Goal: Navigation & Orientation: Find specific page/section

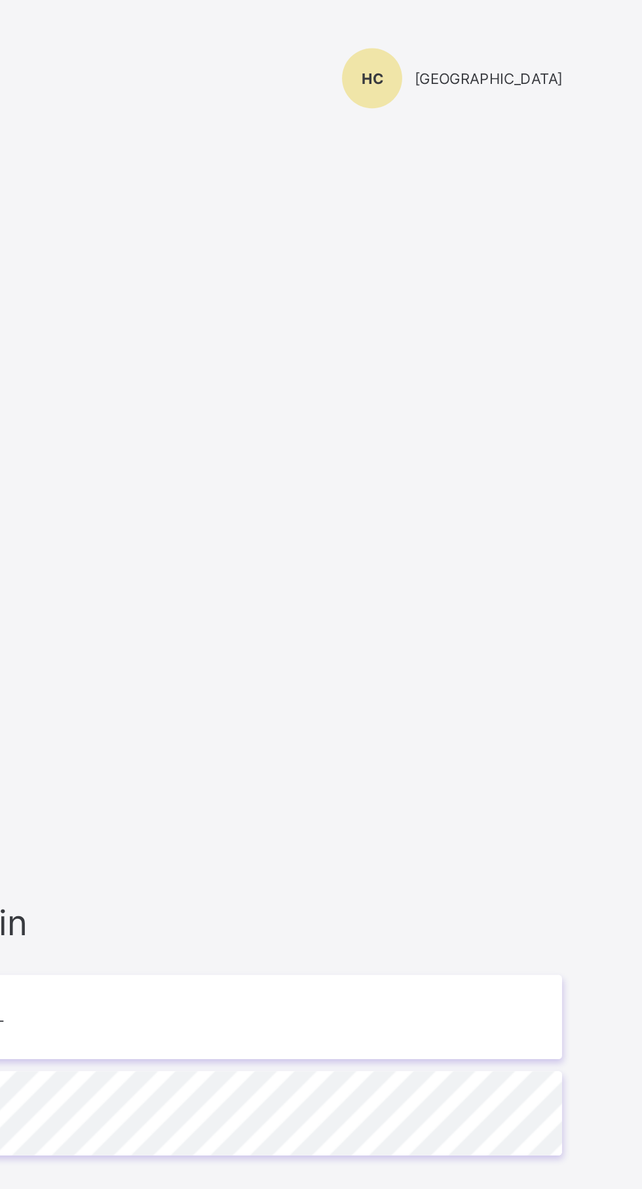
click at [479, 52] on div "HC" at bounding box center [495, 42] width 33 height 33
click at [529, 52] on div "[PERSON_NAME][GEOGRAPHIC_DATA]" at bounding box center [428, 42] width 341 height 33
click at [479, 47] on div "HC" at bounding box center [495, 42] width 33 height 33
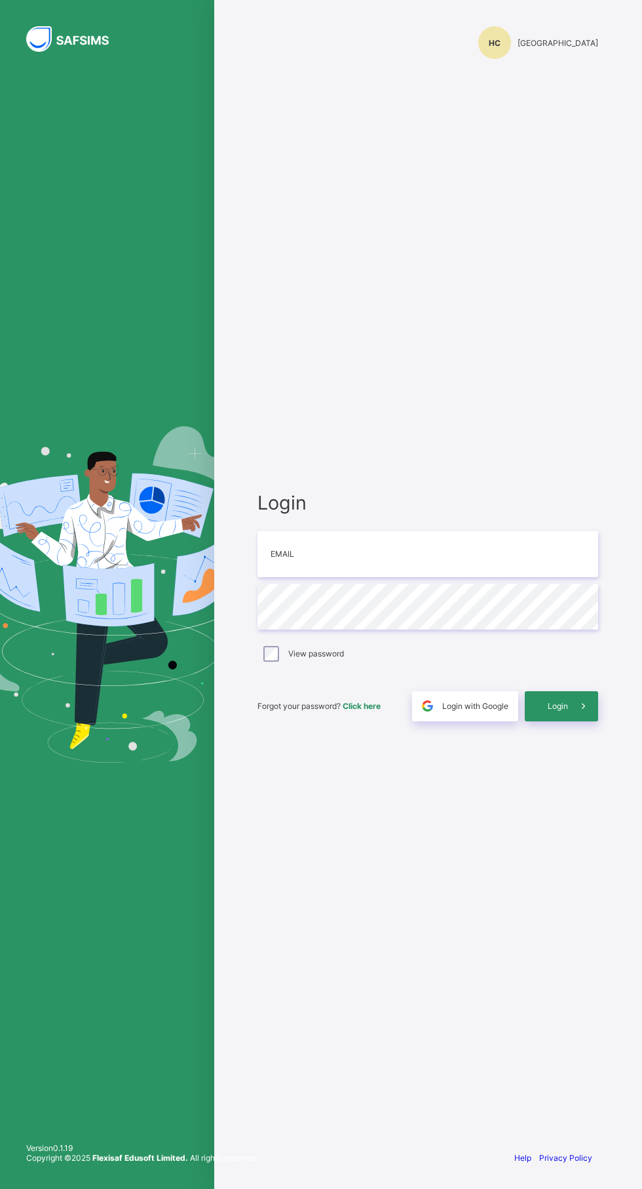
scroll to position [4, 0]
click at [50, 33] on img at bounding box center [75, 39] width 98 height 26
click at [32, 37] on img at bounding box center [75, 39] width 98 height 26
click at [583, 712] on icon at bounding box center [584, 706] width 14 height 12
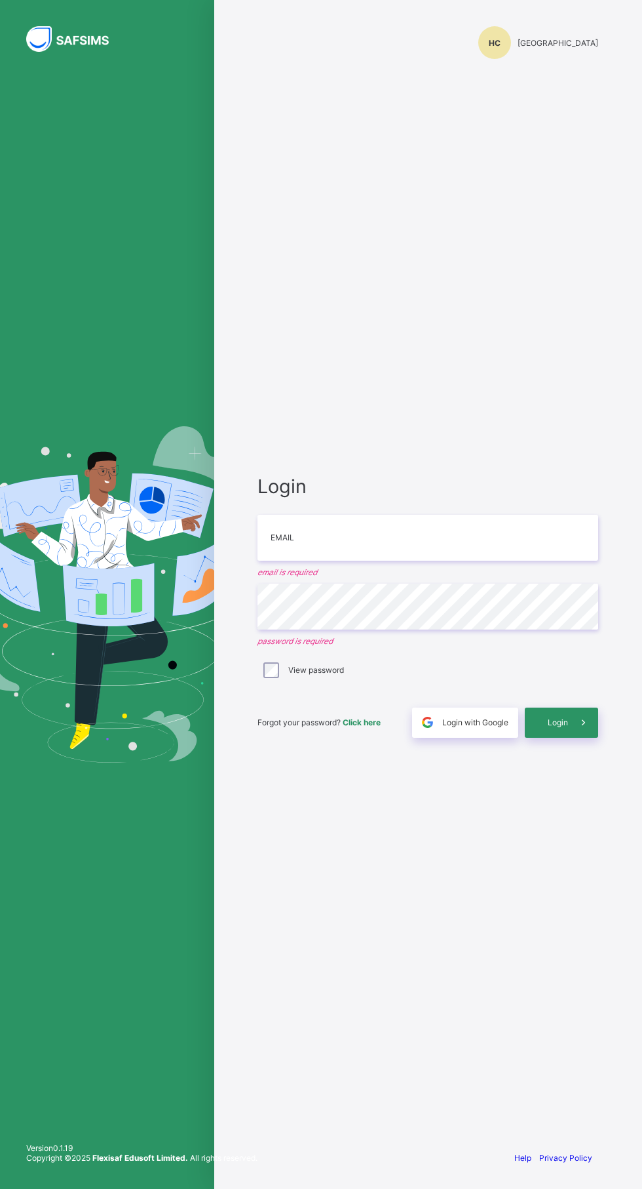
click at [479, 1038] on div "Login Email email is required Password password is required View password Forgo…" at bounding box center [428, 605] width 367 height 1067
click at [551, 48] on div "[PERSON_NAME][GEOGRAPHIC_DATA]" at bounding box center [428, 42] width 341 height 33
click at [574, 50] on div "[PERSON_NAME][GEOGRAPHIC_DATA]" at bounding box center [428, 42] width 341 height 33
click at [132, 622] on img at bounding box center [107, 594] width 312 height 336
click at [104, 51] on img at bounding box center [75, 39] width 98 height 26
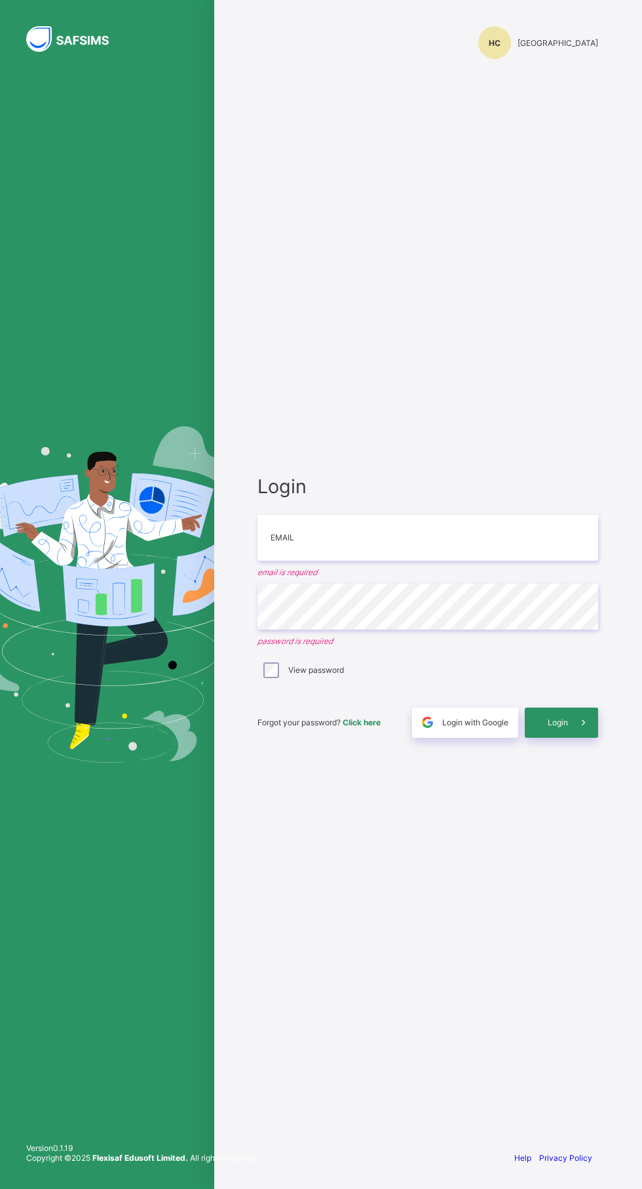
click at [106, 57] on div at bounding box center [107, 594] width 214 height 1189
click at [109, 58] on div at bounding box center [107, 594] width 214 height 1189
click at [558, 56] on div "[PERSON_NAME][GEOGRAPHIC_DATA]" at bounding box center [428, 42] width 341 height 33
click at [556, 36] on div "[PERSON_NAME][GEOGRAPHIC_DATA]" at bounding box center [428, 42] width 341 height 33
click at [492, 38] on div "[PERSON_NAME][GEOGRAPHIC_DATA]" at bounding box center [428, 42] width 341 height 33
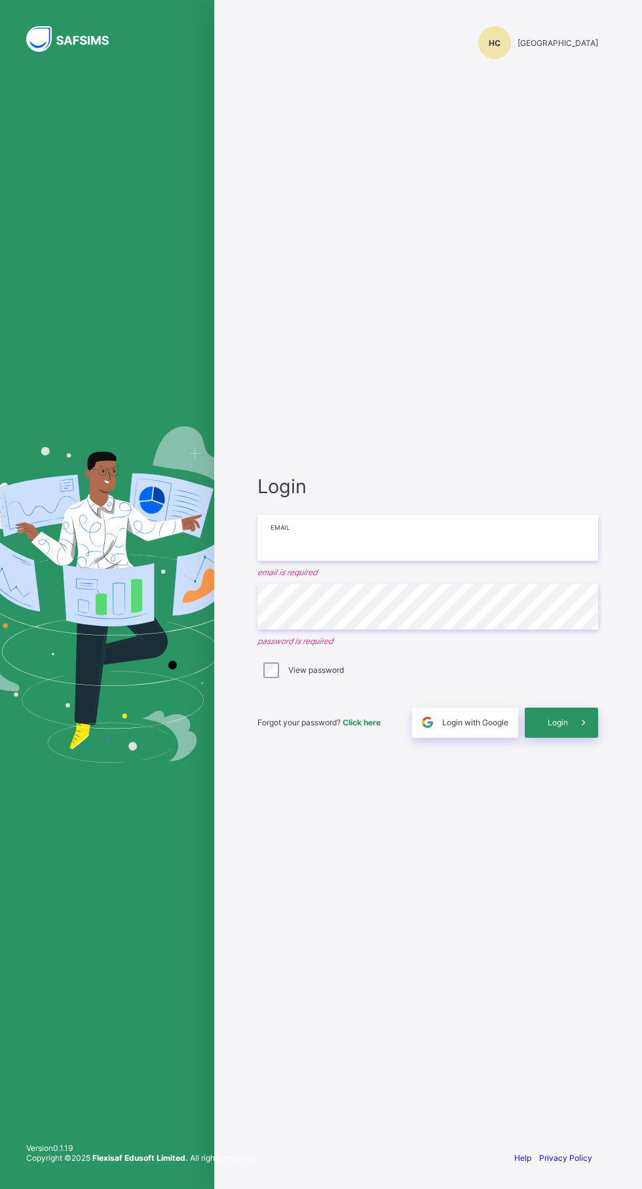
click at [512, 561] on input "email" at bounding box center [428, 538] width 341 height 46
type input "**********"
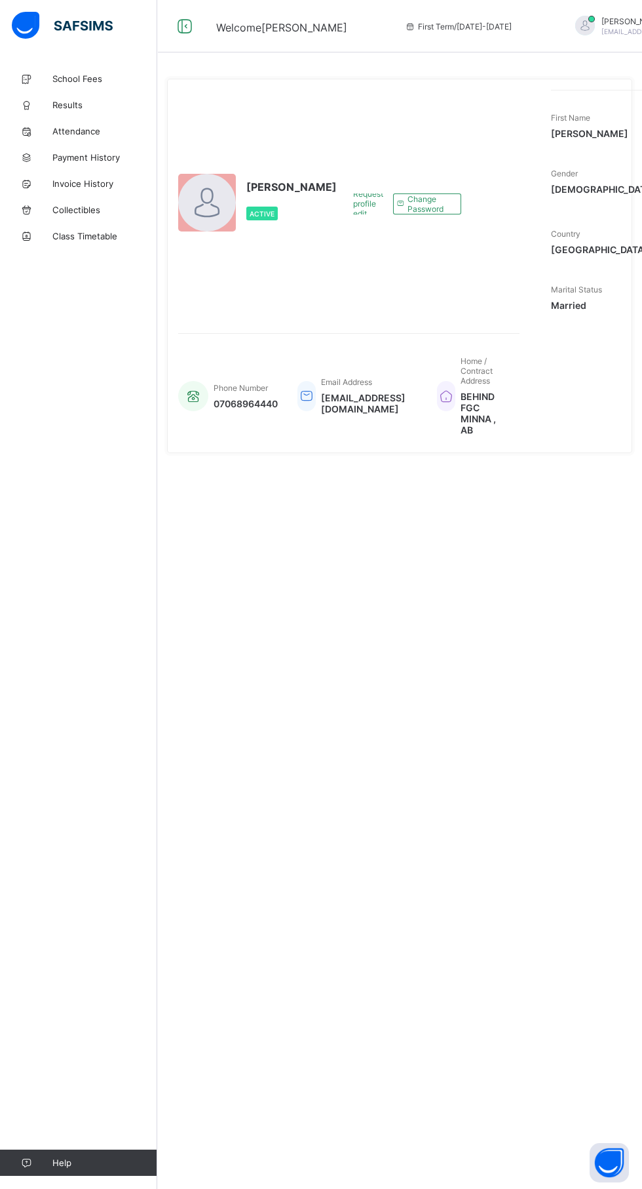
click at [127, 157] on span "Payment History" at bounding box center [104, 157] width 105 height 10
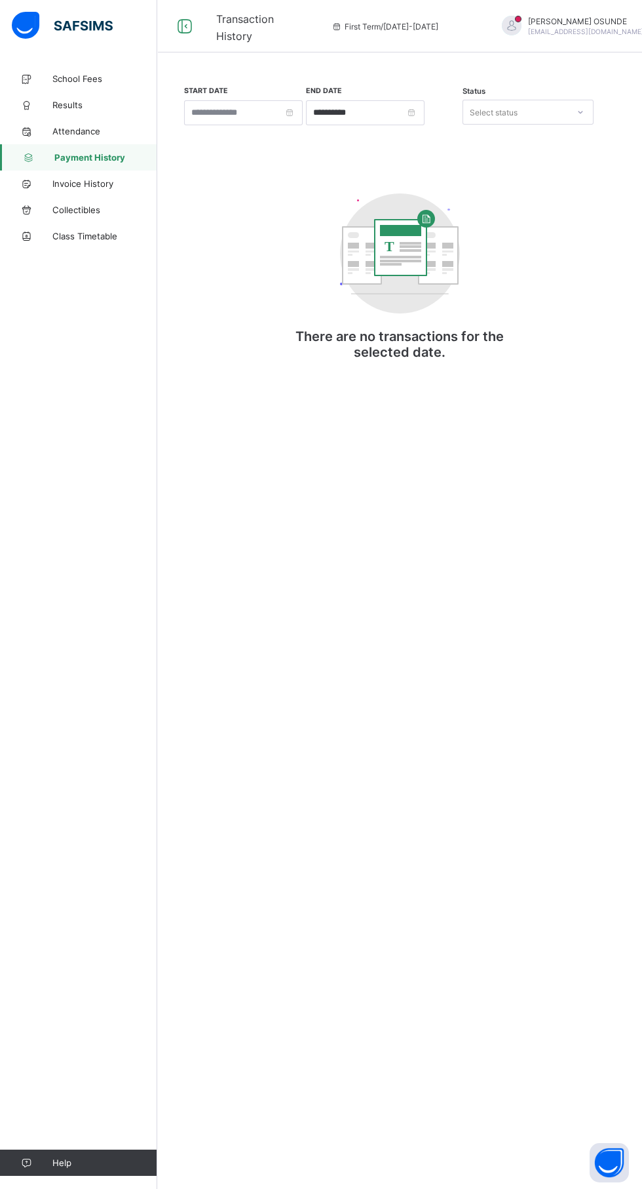
click at [106, 131] on span "Attendance" at bounding box center [104, 131] width 105 height 10
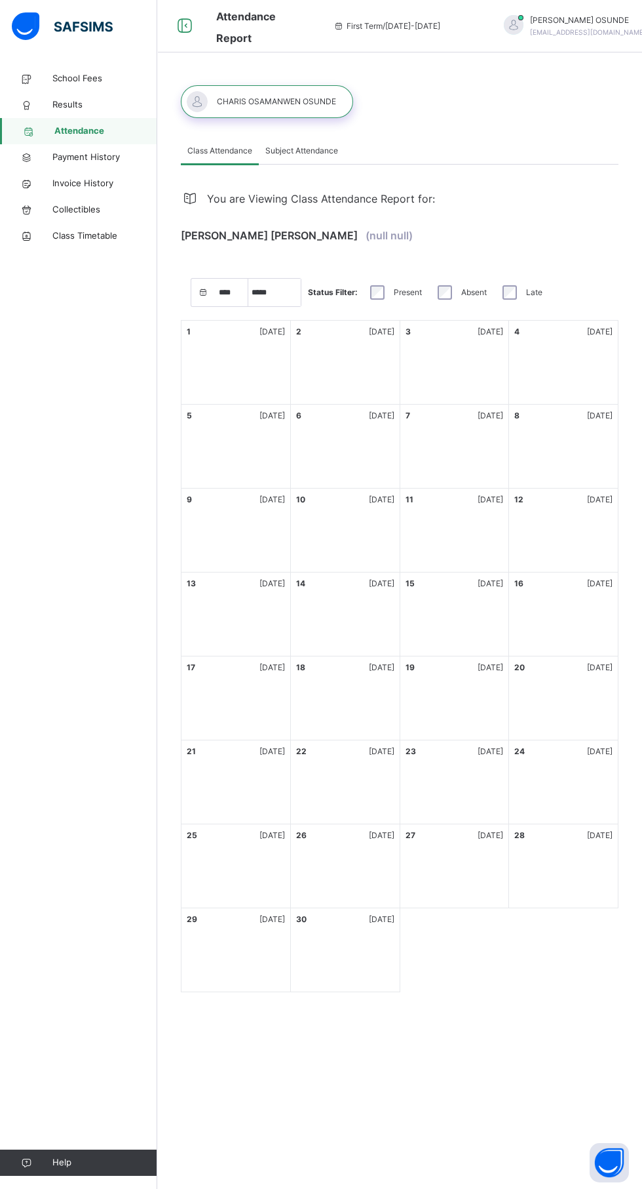
select select "****"
select select "*"
click at [107, 106] on span "Results" at bounding box center [104, 104] width 105 height 13
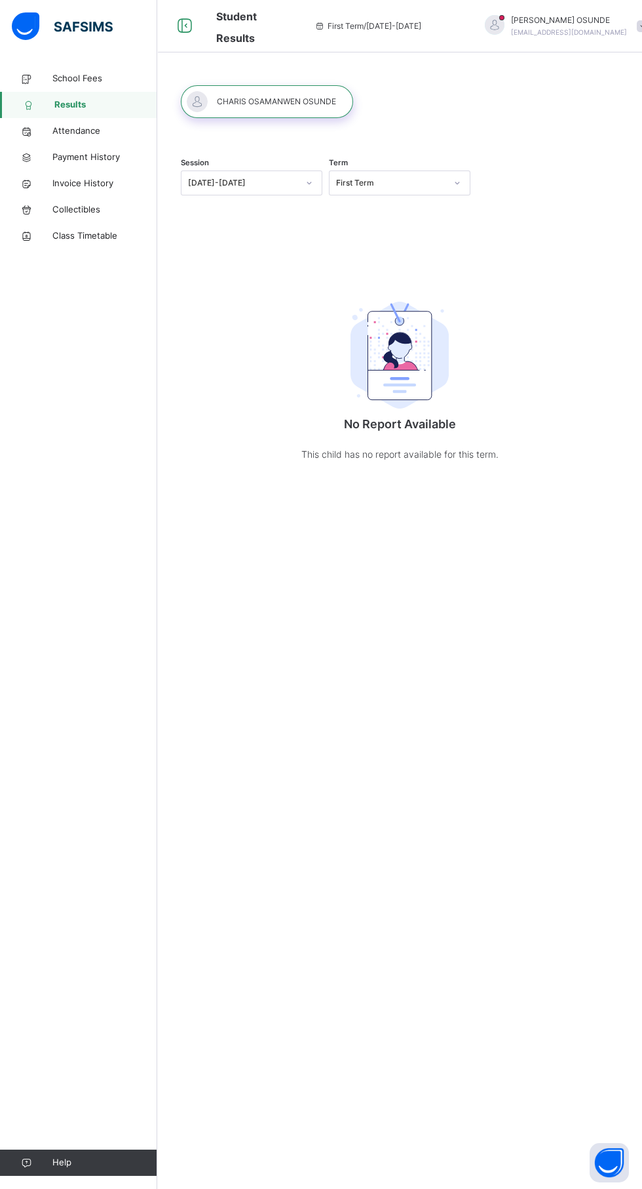
click at [273, 102] on div at bounding box center [267, 101] width 172 height 33
click at [110, 236] on span "Class Timetable" at bounding box center [104, 235] width 105 height 13
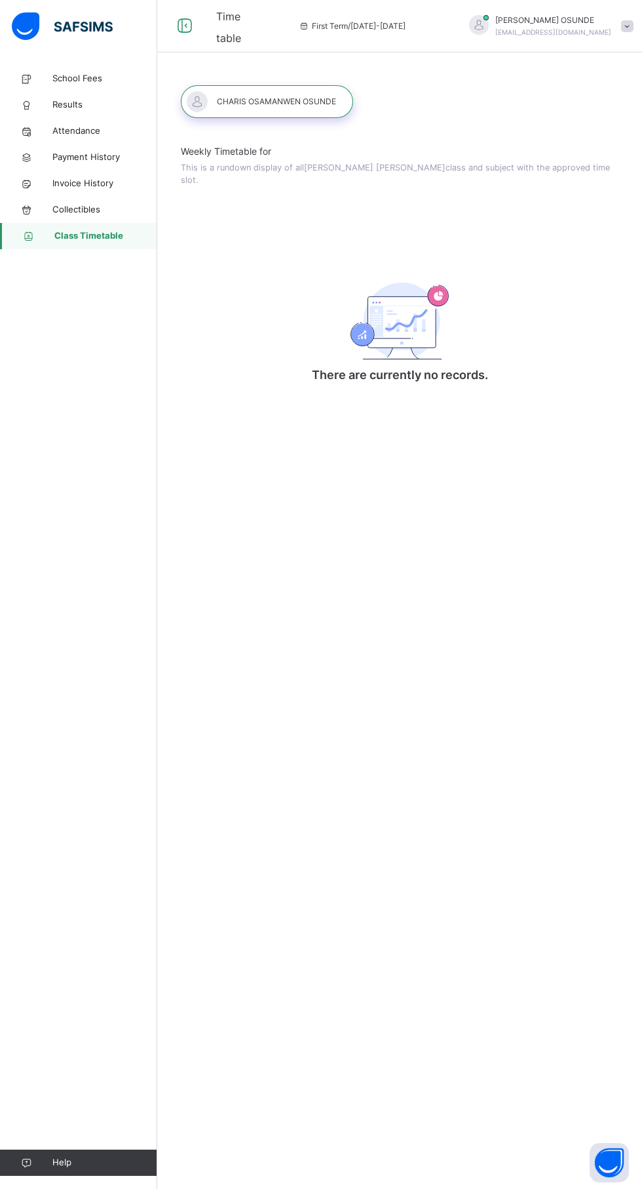
click at [99, 216] on span "Collectibles" at bounding box center [104, 209] width 105 height 13
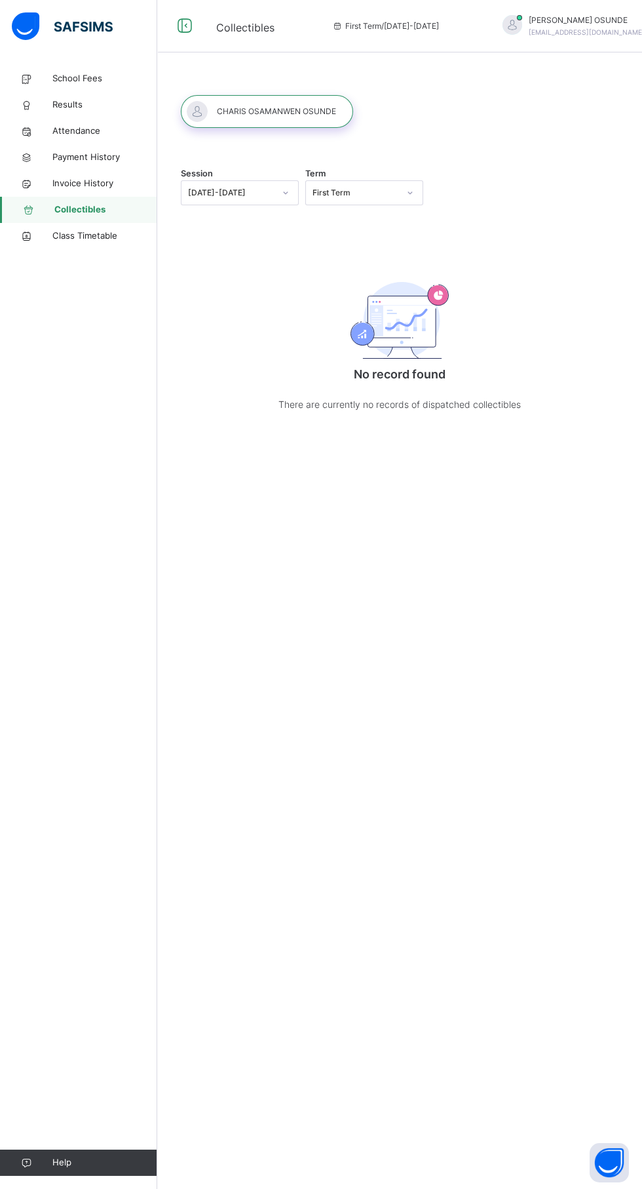
click at [117, 184] on span "Invoice History" at bounding box center [104, 183] width 105 height 13
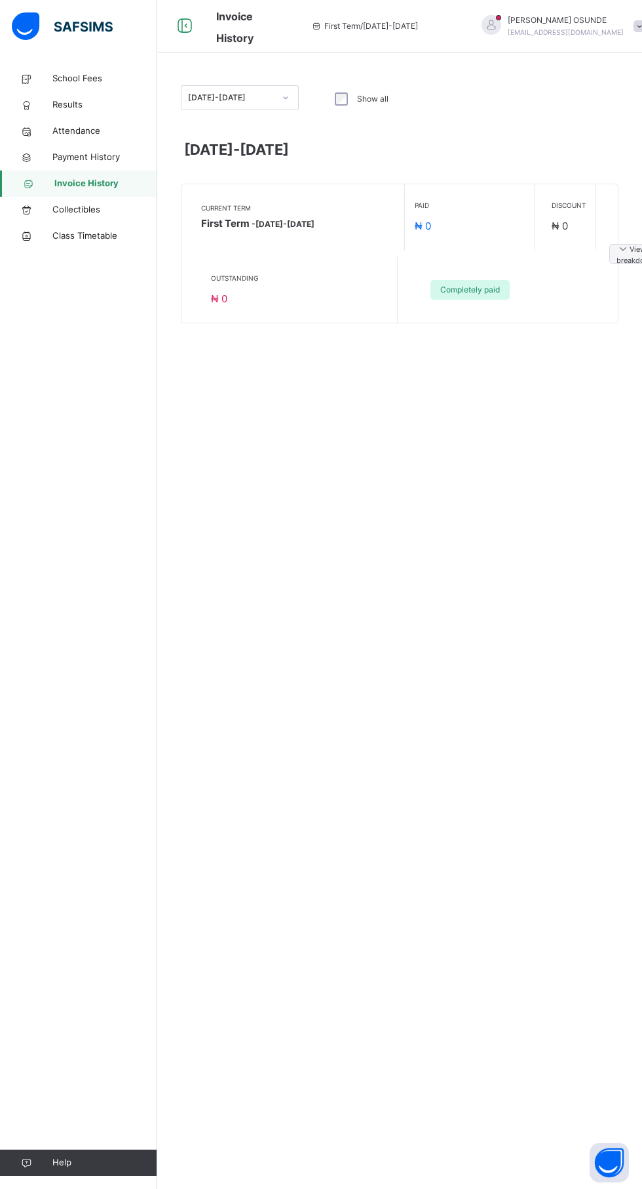
click at [109, 78] on span "School Fees" at bounding box center [104, 78] width 105 height 13
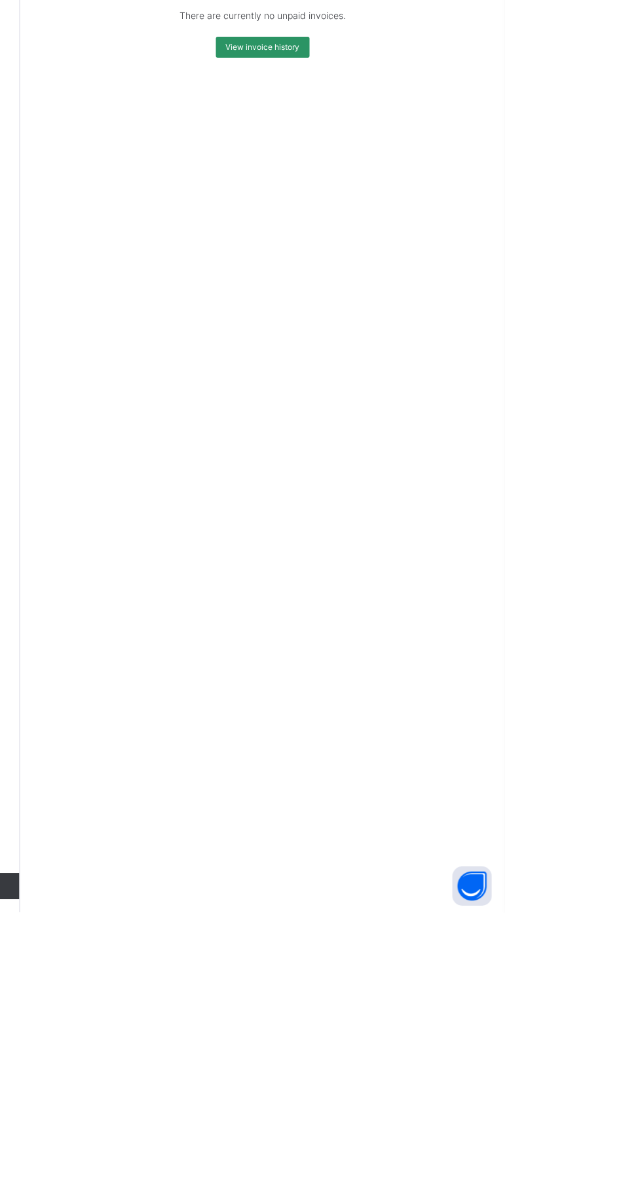
click at [629, 1182] on button "Open asap" at bounding box center [609, 1162] width 39 height 39
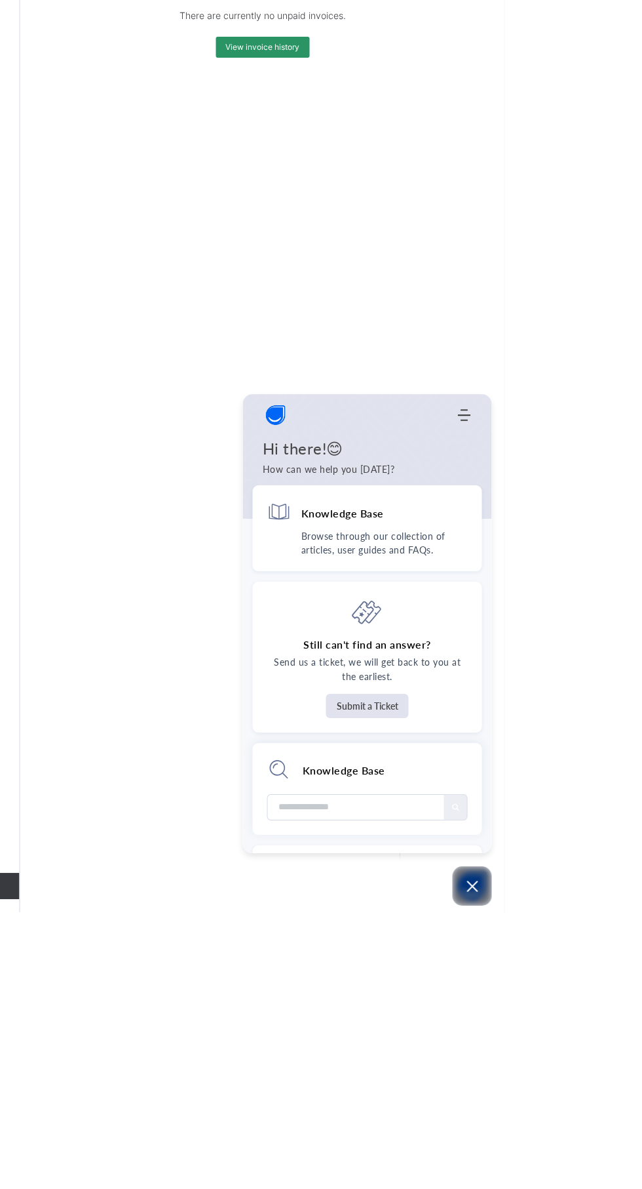
click at [616, 1168] on icon "Open asap" at bounding box center [609, 1162] width 11 height 11
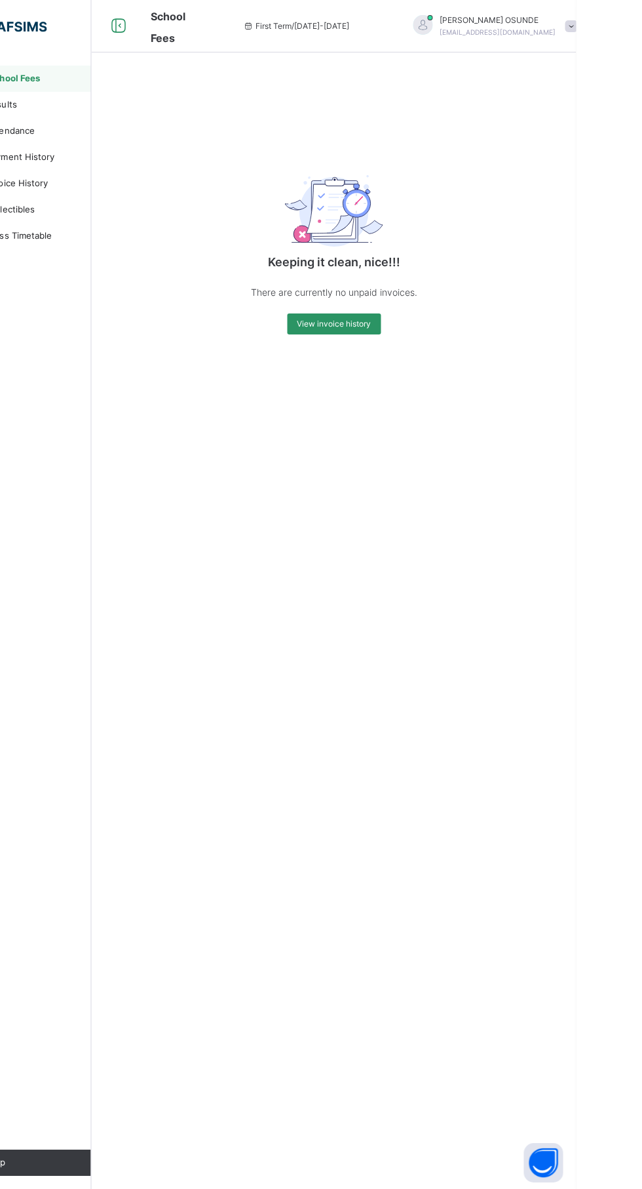
click at [589, 28] on div "[PERSON_NAME] [EMAIL_ADDRESS][DOMAIN_NAME]" at bounding box center [558, 26] width 184 height 24
click at [570, 111] on span "Profile" at bounding box center [601, 111] width 87 height 18
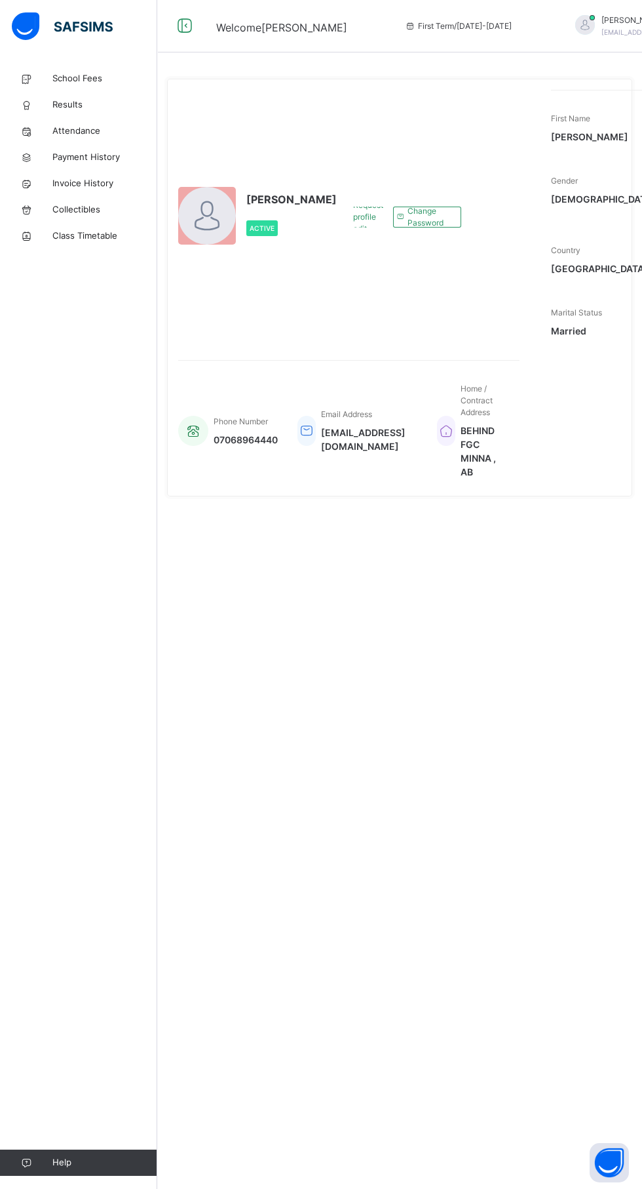
click at [174, 28] on icon at bounding box center [185, 26] width 22 height 24
